Goal: Information Seeking & Learning: Learn about a topic

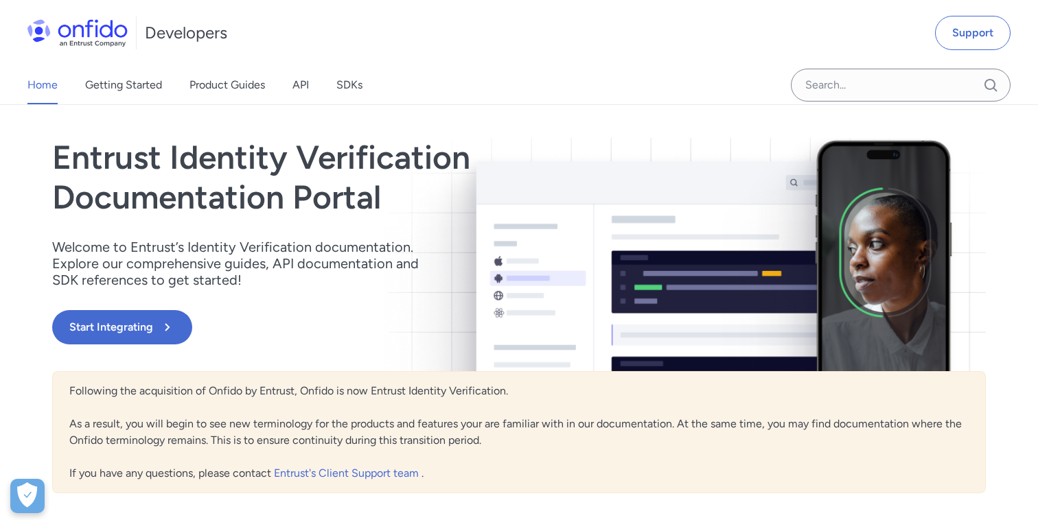
click at [207, 85] on link "Product Guides" at bounding box center [227, 85] width 76 height 38
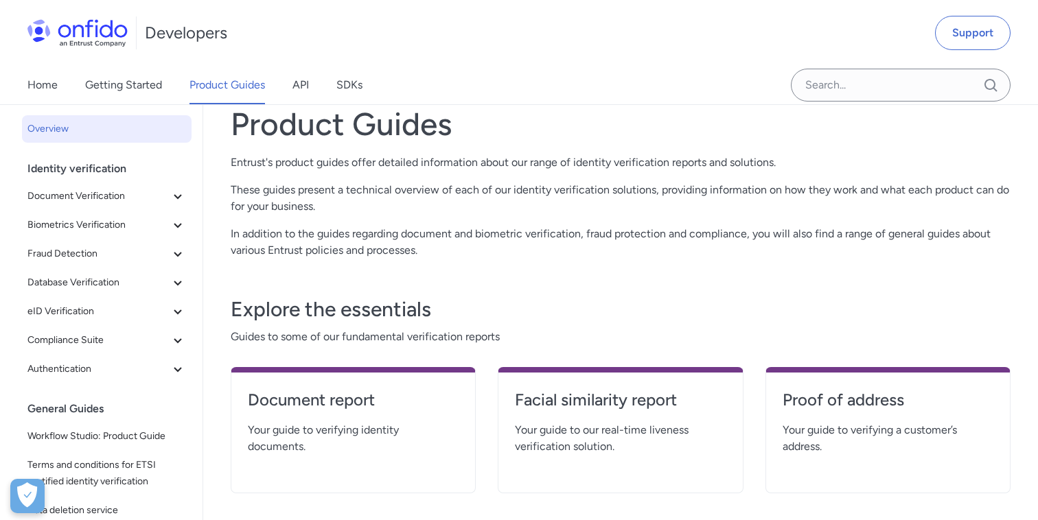
scroll to position [39, 0]
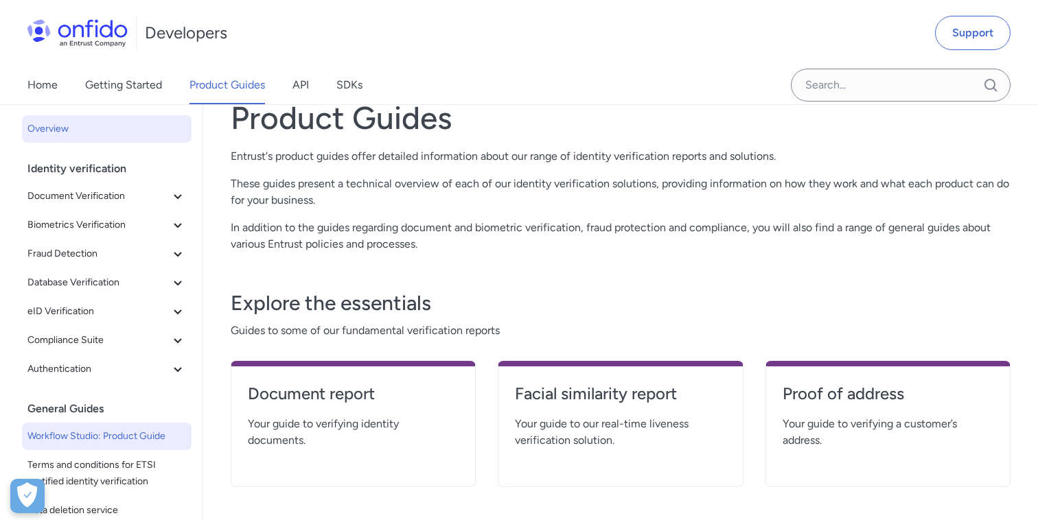
click at [108, 430] on span "Workflow Studio: Product Guide" at bounding box center [106, 436] width 159 height 16
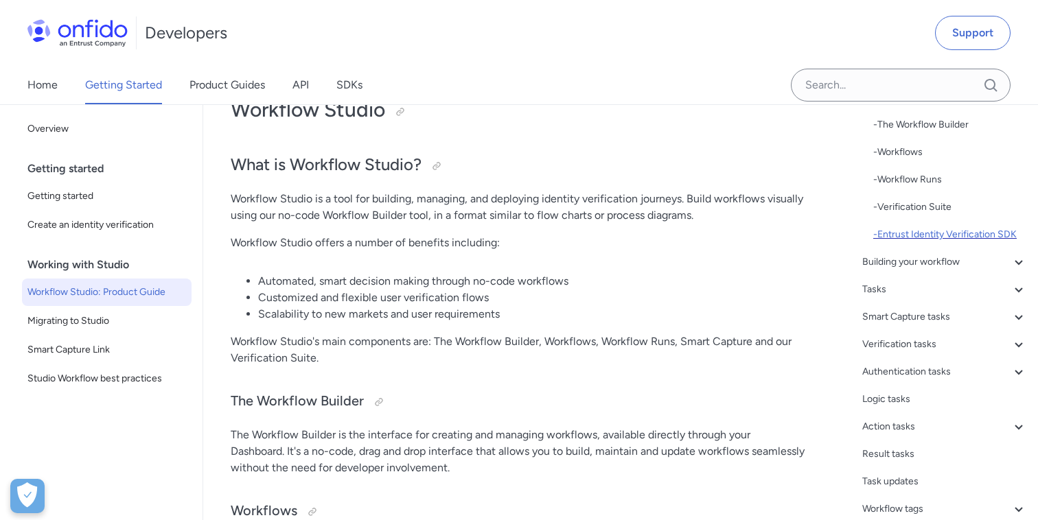
scroll to position [97, 0]
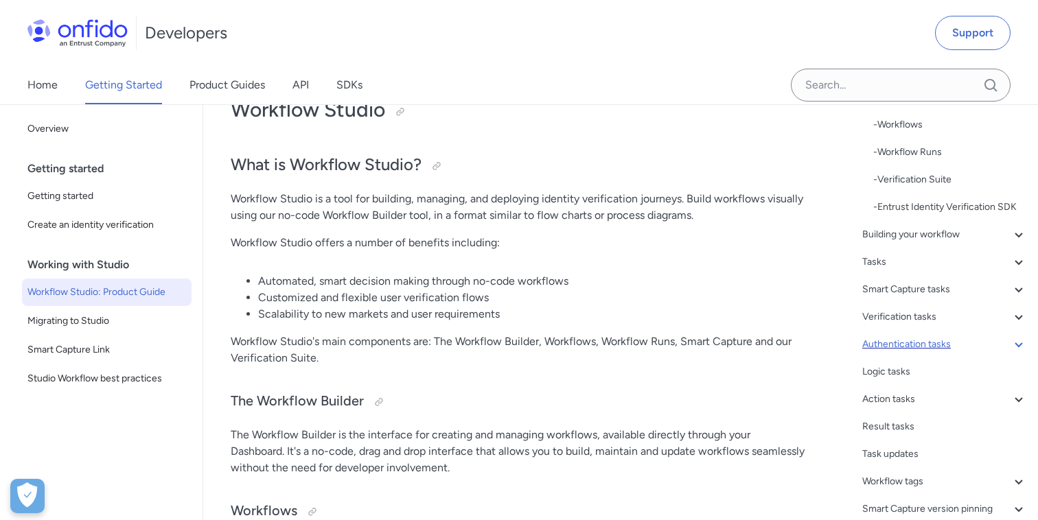
click at [910, 350] on div "Authentication tasks" at bounding box center [944, 344] width 165 height 16
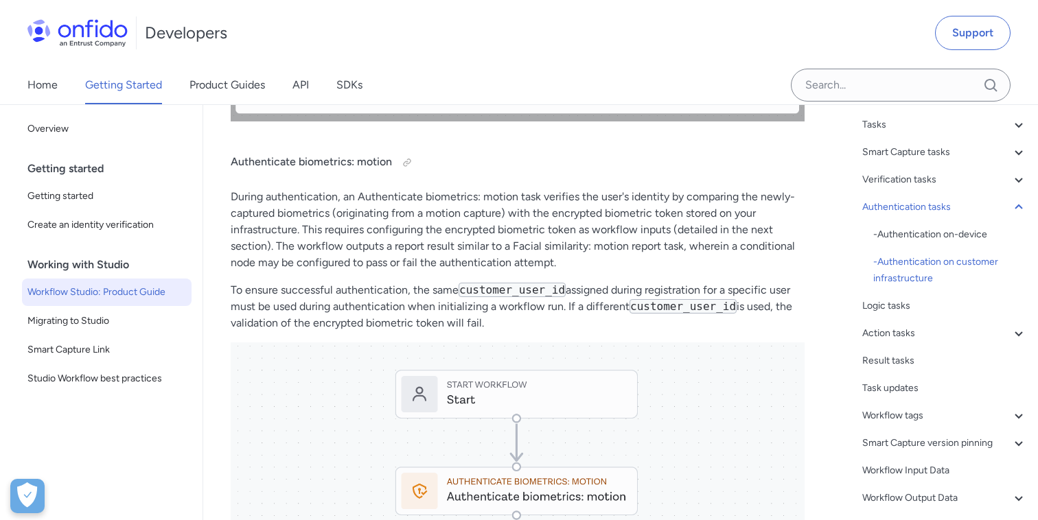
scroll to position [17149, 0]
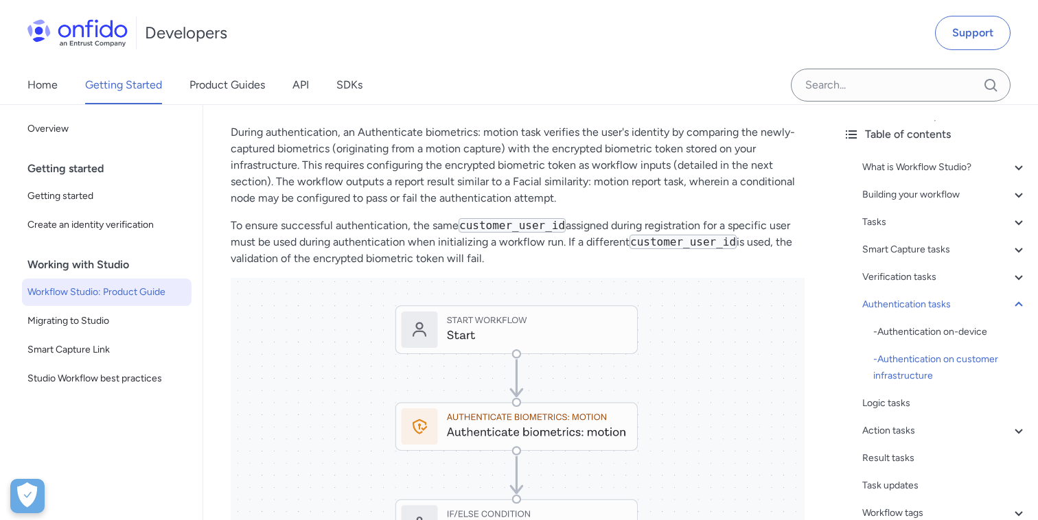
scroll to position [17138, 0]
click at [896, 308] on div "Authentication tasks" at bounding box center [944, 305] width 165 height 16
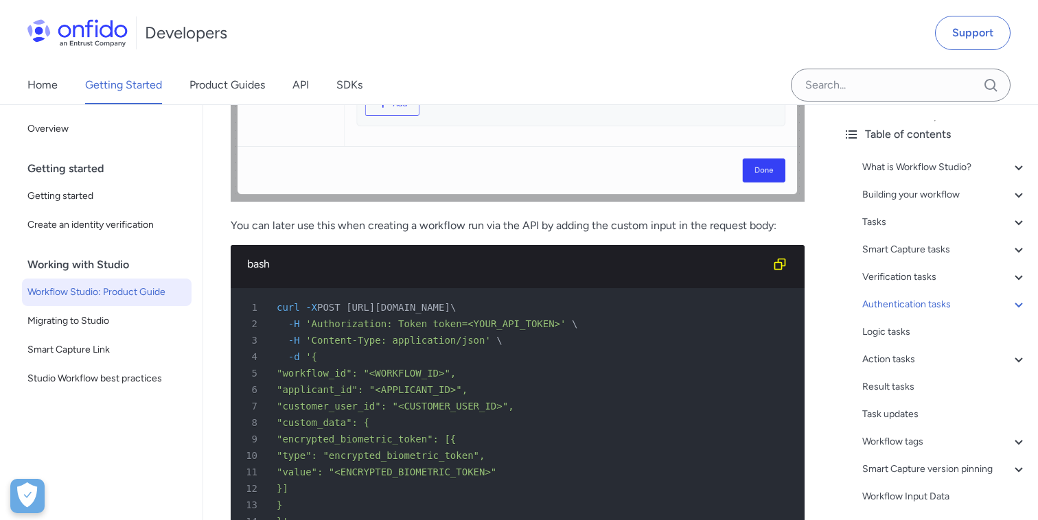
scroll to position [18171, 0]
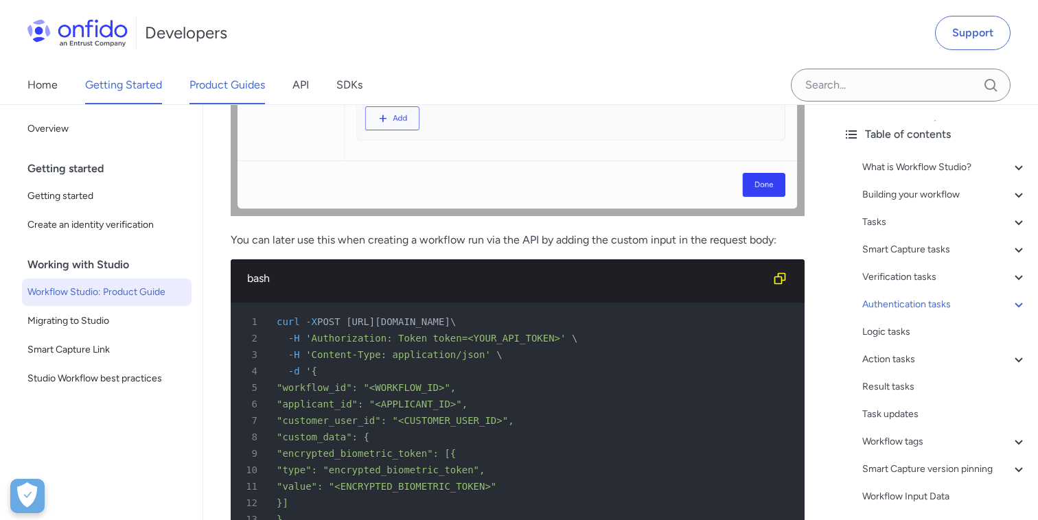
click at [221, 86] on link "Product Guides" at bounding box center [227, 85] width 76 height 38
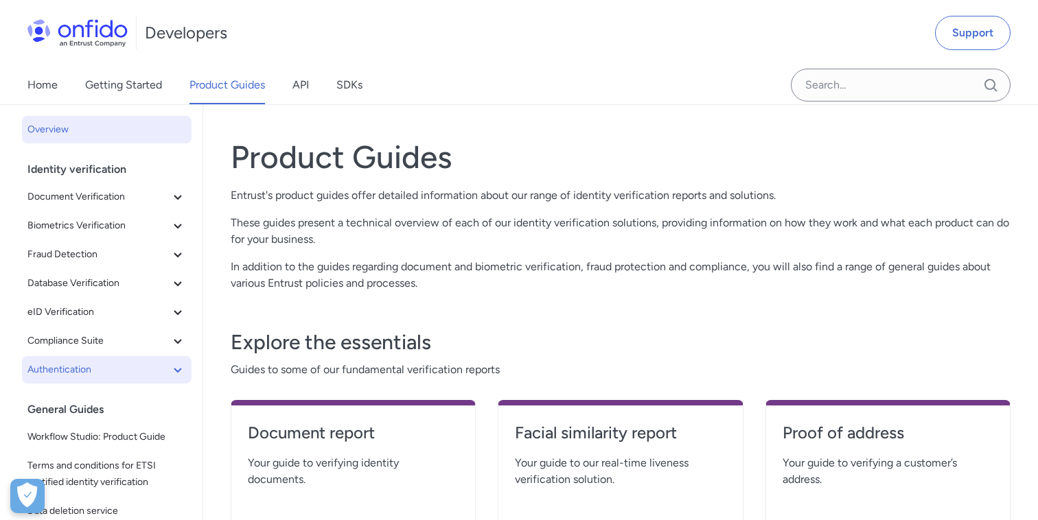
click at [169, 367] on span "Authentication" at bounding box center [98, 370] width 142 height 16
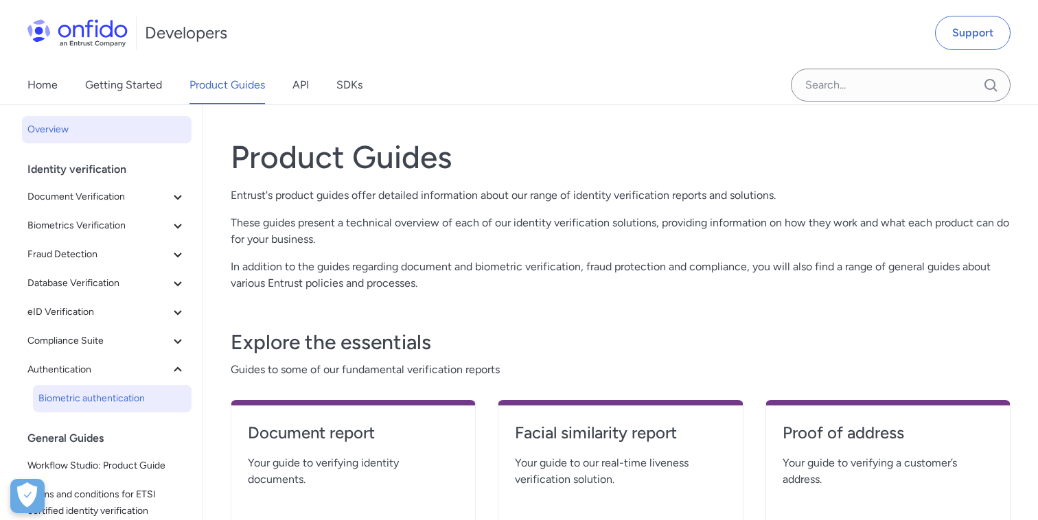
click at [99, 391] on span "Biometric authentication" at bounding box center [112, 399] width 148 height 16
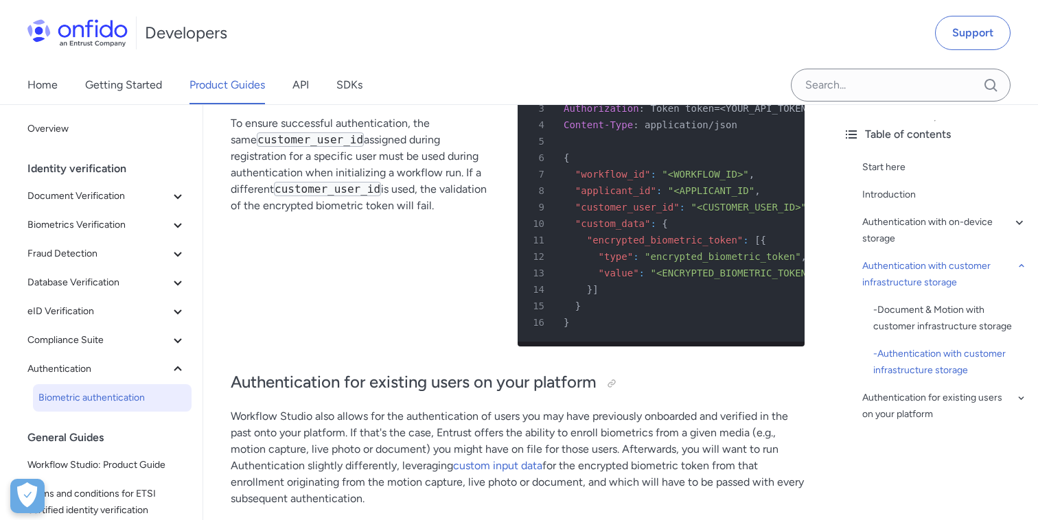
scroll to position [4812, 0]
